Goal: Transaction & Acquisition: Purchase product/service

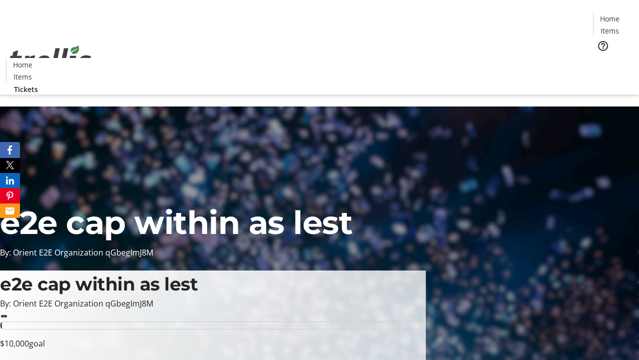
click at [601, 58] on span "Tickets" at bounding box center [613, 63] width 24 height 10
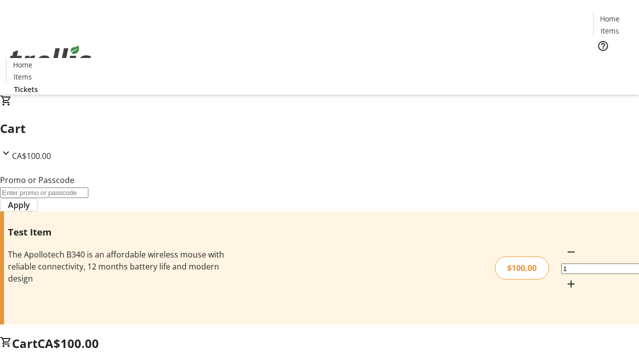
type input "FLAT"
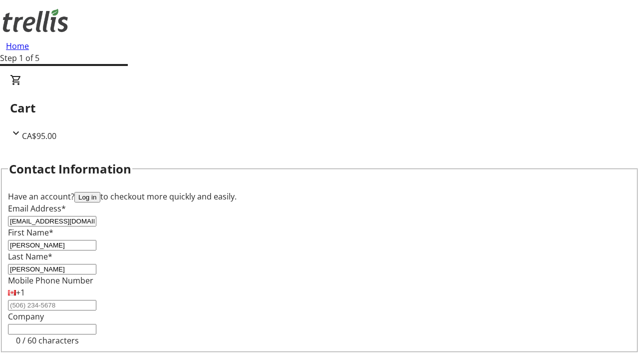
type input "[PERSON_NAME]"
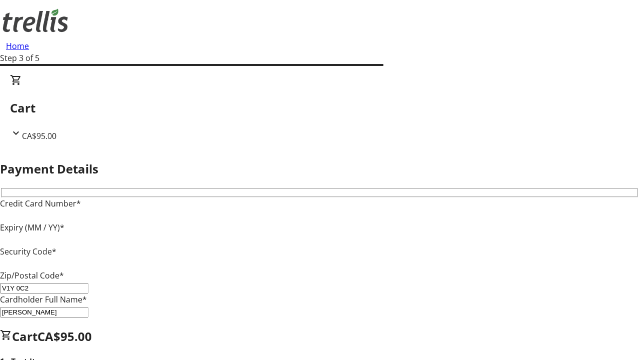
type input "V1Y 0C2"
